Goal: Information Seeking & Learning: Learn about a topic

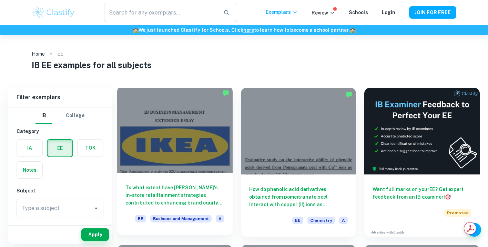
click at [194, 159] on div at bounding box center [175, 129] width 116 height 87
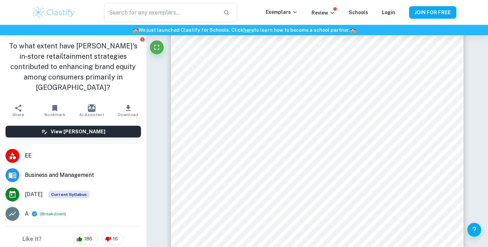
scroll to position [138, 0]
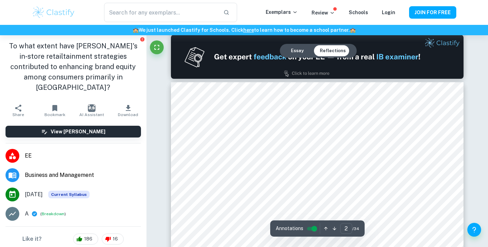
type input "1"
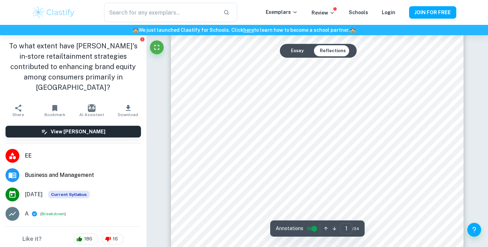
scroll to position [0, 0]
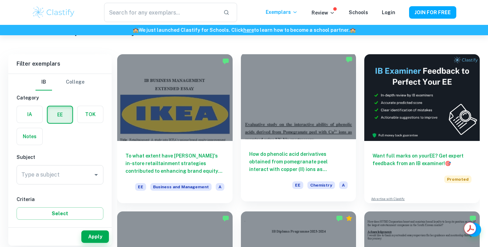
scroll to position [37, 0]
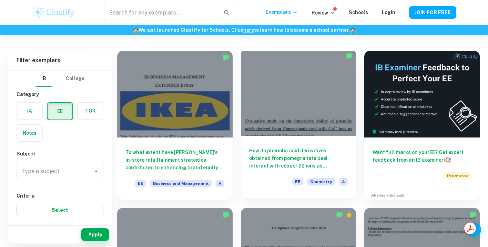
click at [291, 133] on div at bounding box center [299, 92] width 116 height 87
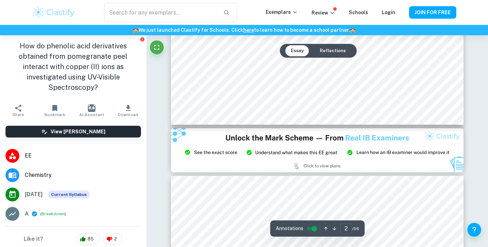
scroll to position [170, 0]
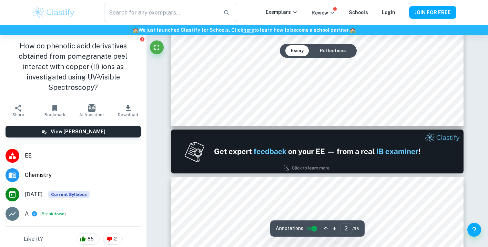
type input "1"
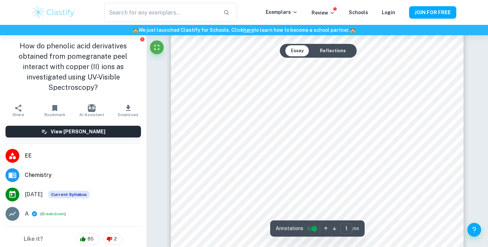
scroll to position [0, 0]
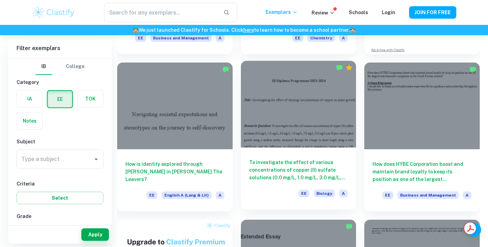
scroll to position [187, 0]
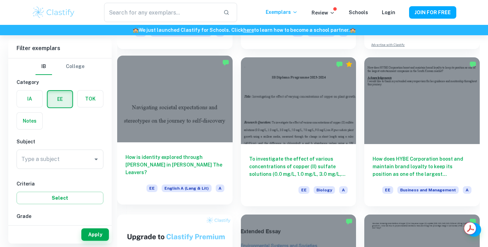
click at [196, 120] on div at bounding box center [175, 99] width 116 height 87
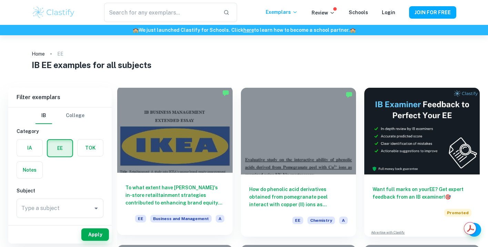
click at [186, 159] on div at bounding box center [175, 129] width 116 height 87
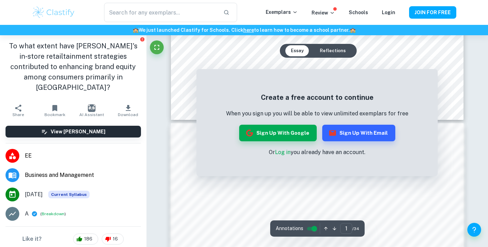
scroll to position [357, 0]
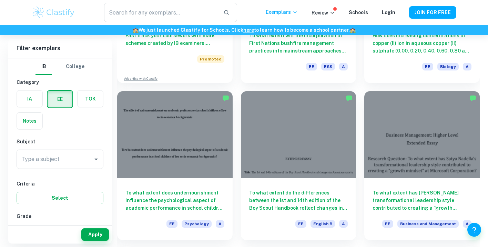
scroll to position [491, 0]
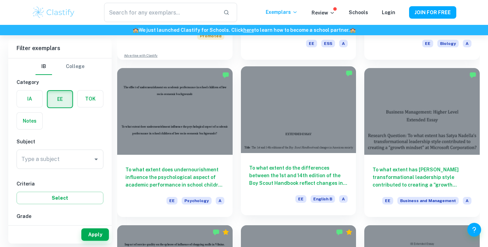
click at [304, 123] on div at bounding box center [299, 109] width 116 height 87
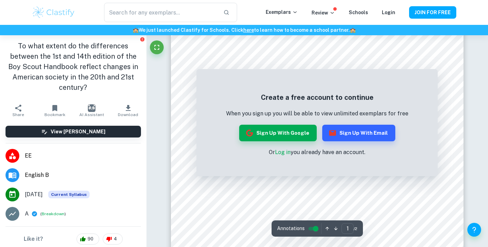
scroll to position [198, 0]
